Goal: Task Accomplishment & Management: Use online tool/utility

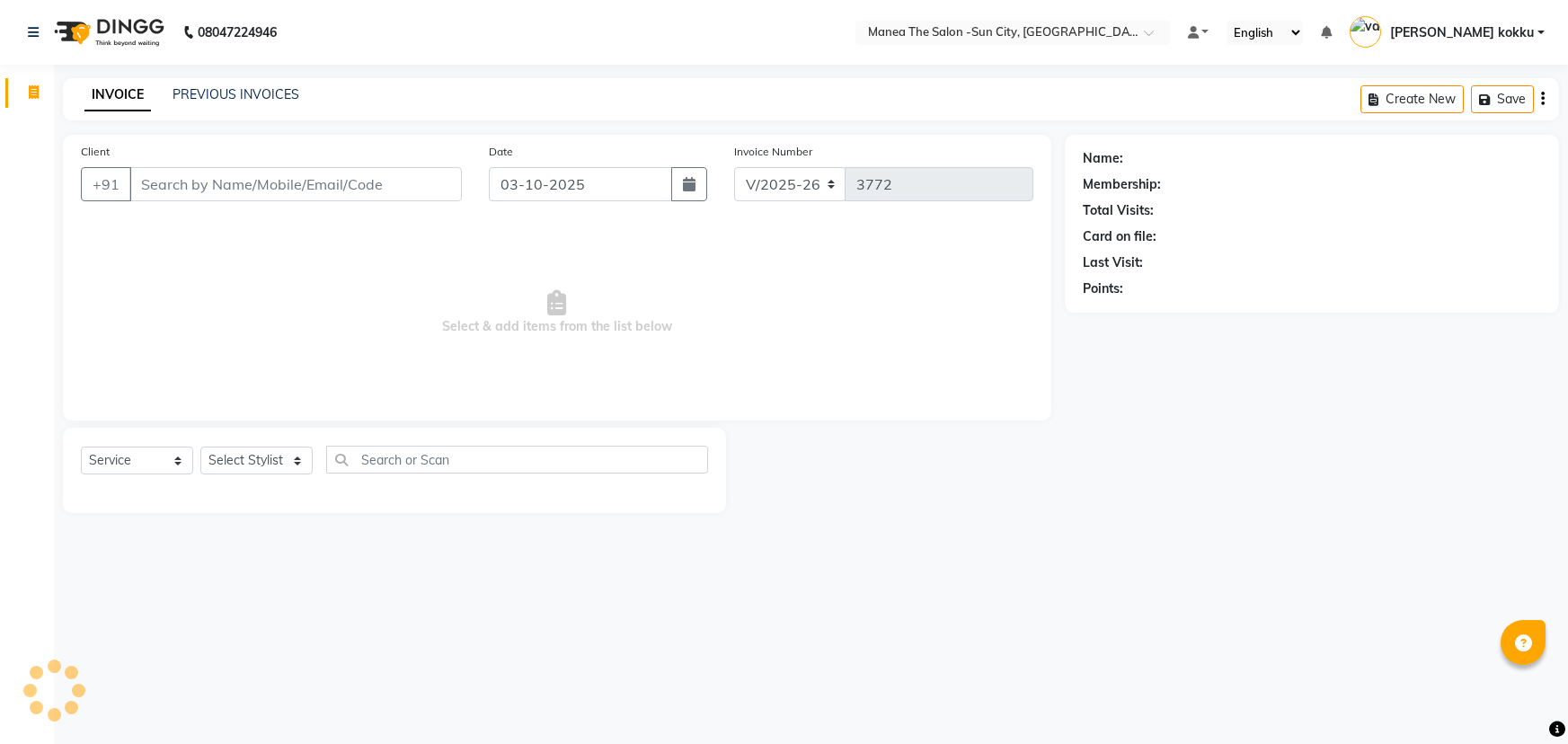
select select "5822"
select select "service"
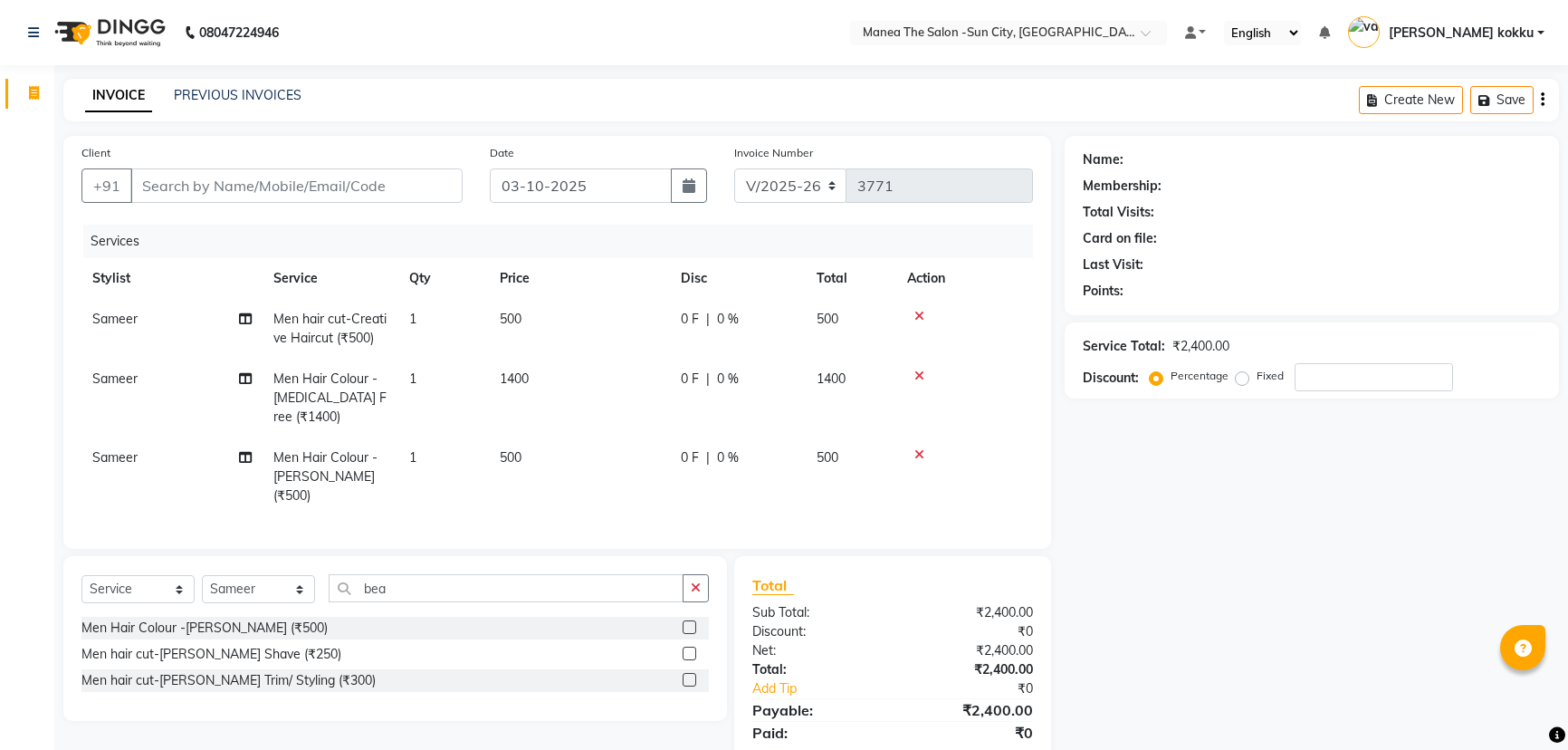
select select "5822"
select select "service"
select select "82226"
click at [686, 673] on label at bounding box center [690, 680] width 14 height 14
click at [686, 675] on input "checkbox" at bounding box center [689, 681] width 12 height 12
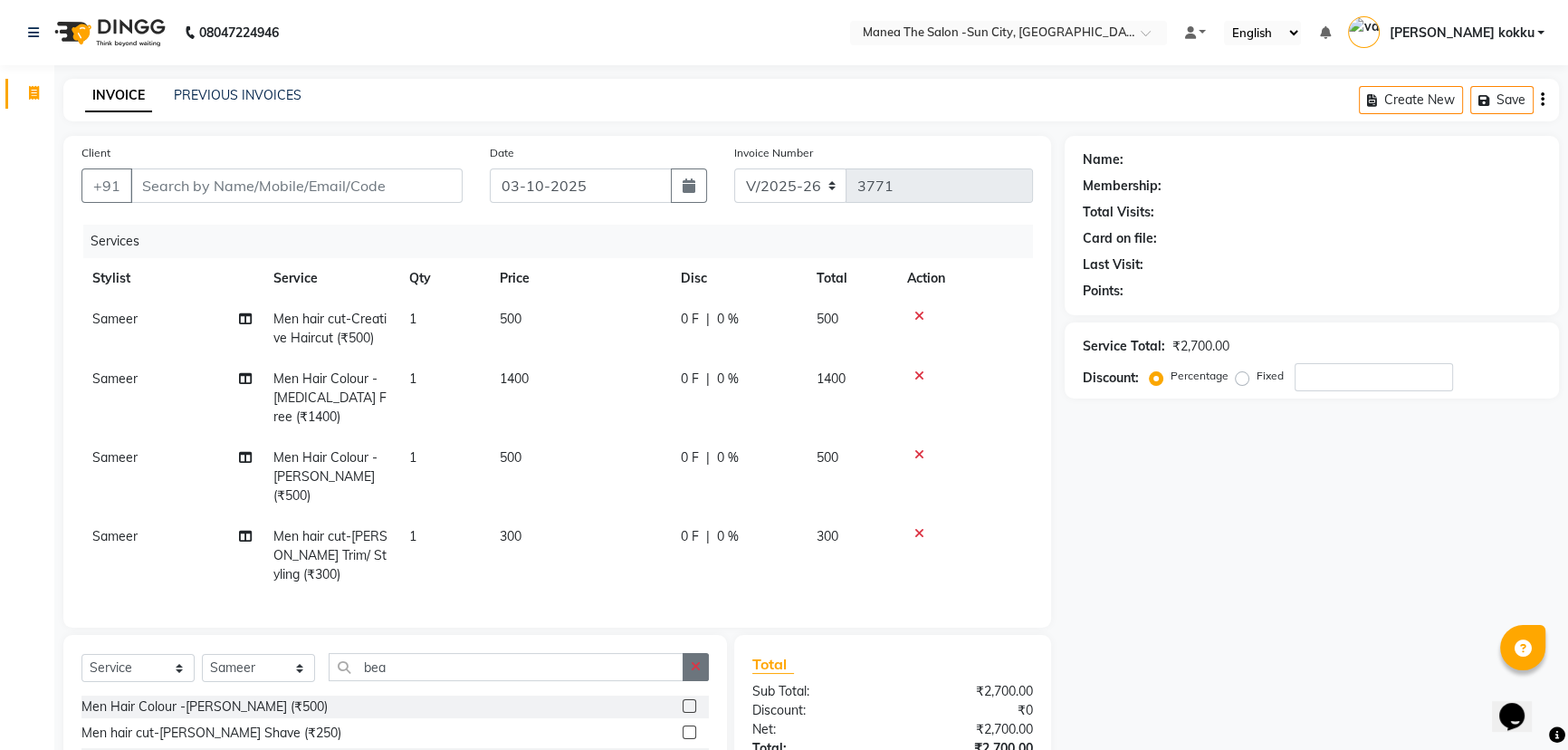
checkbox input "false"
click at [327, 179] on input "Client" at bounding box center [296, 185] width 332 height 35
